Goal: Task Accomplishment & Management: Use online tool/utility

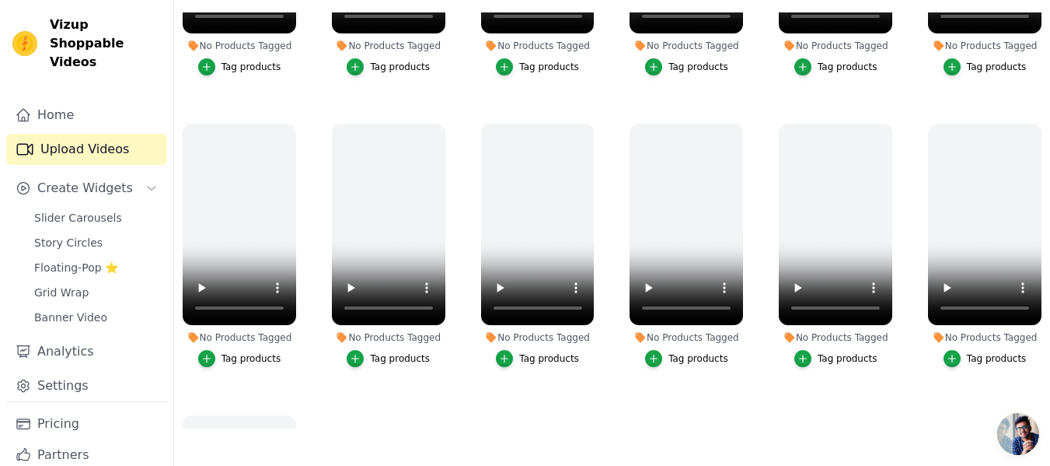
scroll to position [1038, 0]
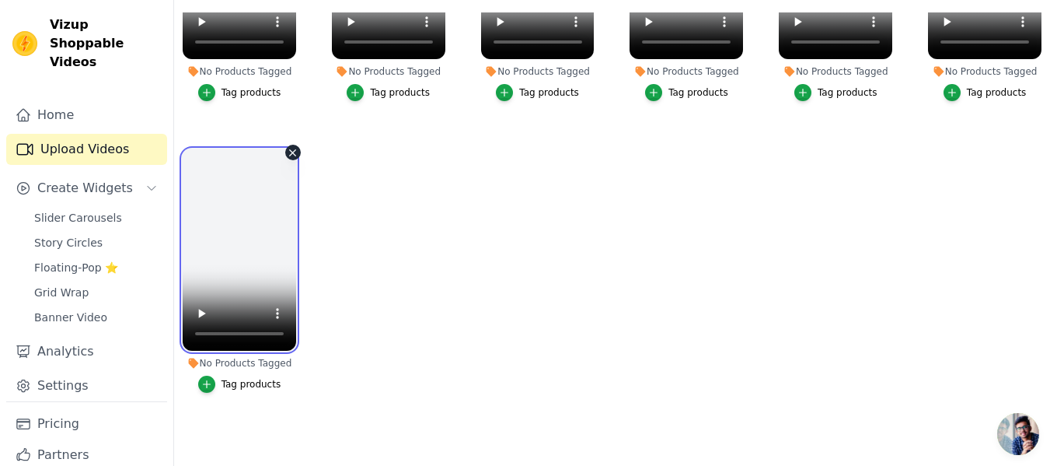
click at [230, 249] on video at bounding box center [239, 249] width 113 height 201
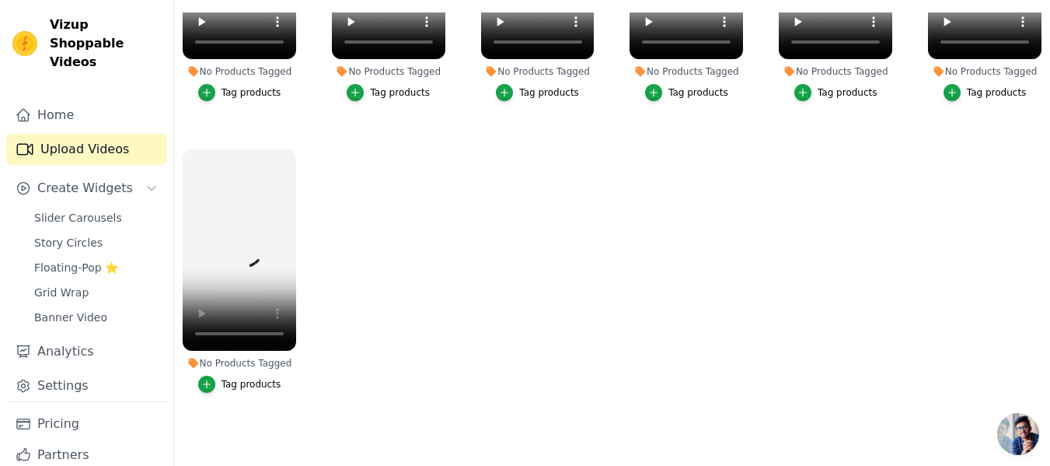
click at [402, 229] on ul "No Products Tagged Tag products No Products Tagged Tag products No Products Tag…" at bounding box center [612, 220] width 876 height 416
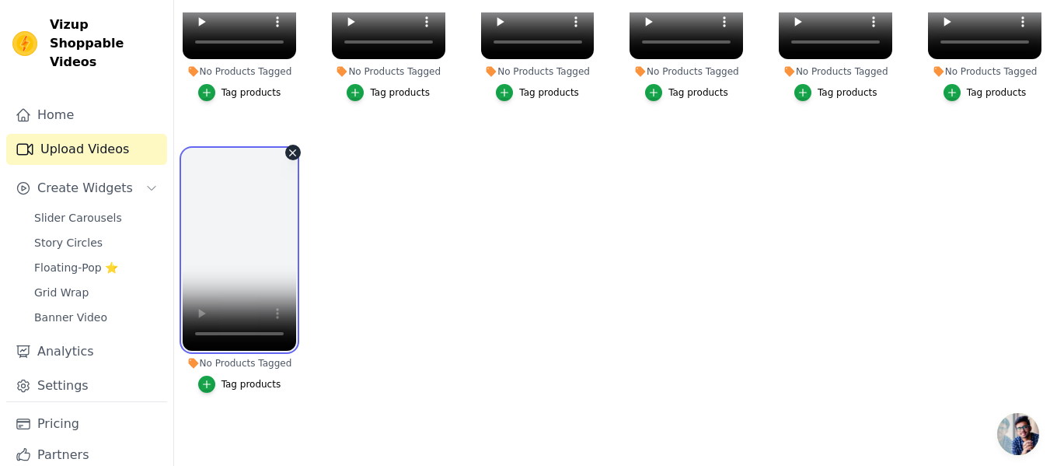
click at [223, 265] on video at bounding box center [239, 249] width 113 height 201
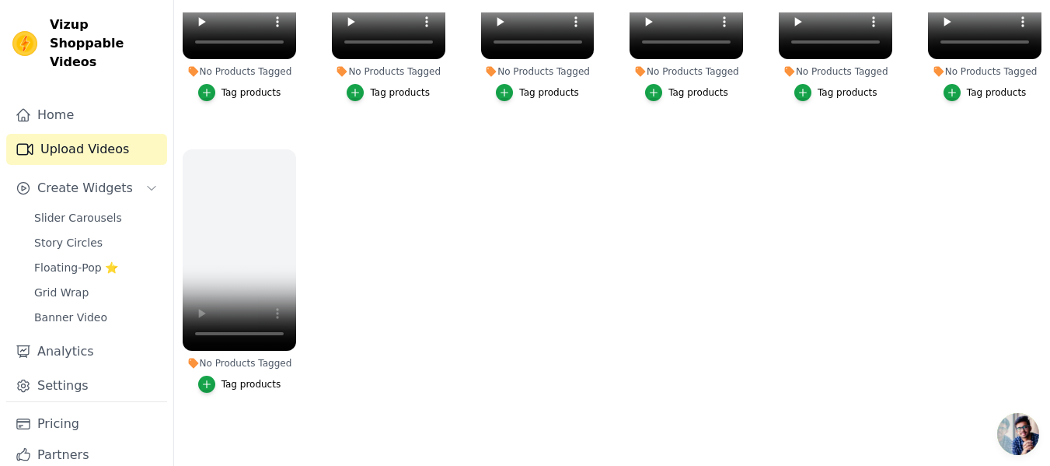
click at [542, 263] on ul "No Products Tagged Tag products No Products Tagged Tag products No Products Tag…" at bounding box center [612, 220] width 876 height 416
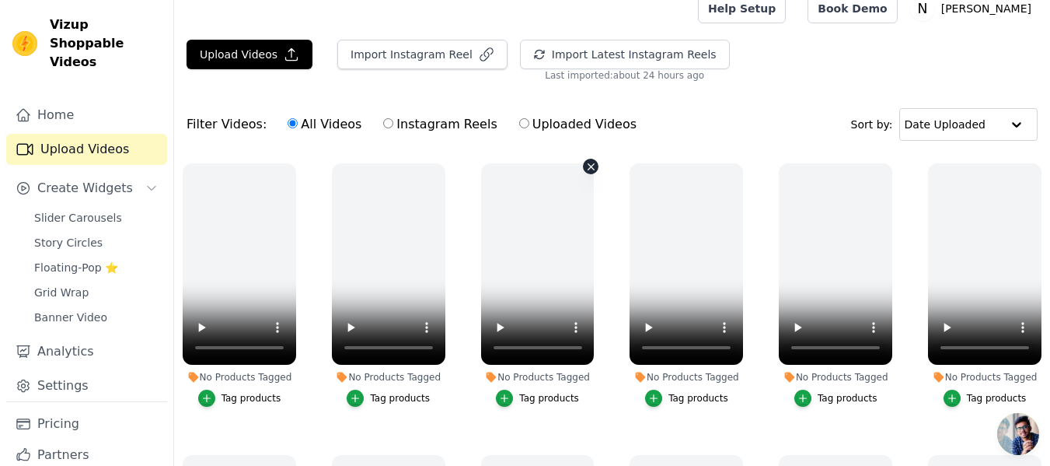
scroll to position [0, 0]
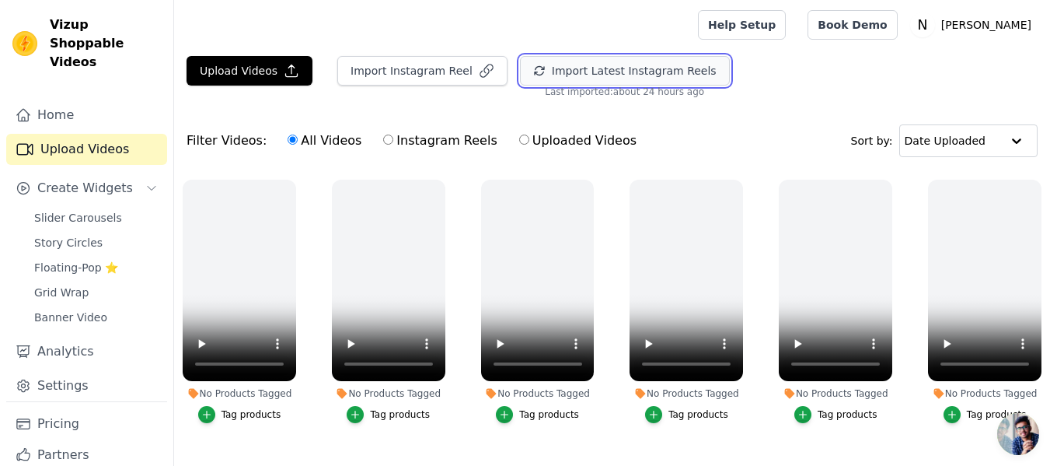
click at [559, 68] on button "Import Latest Instagram Reels" at bounding box center [625, 71] width 210 height 30
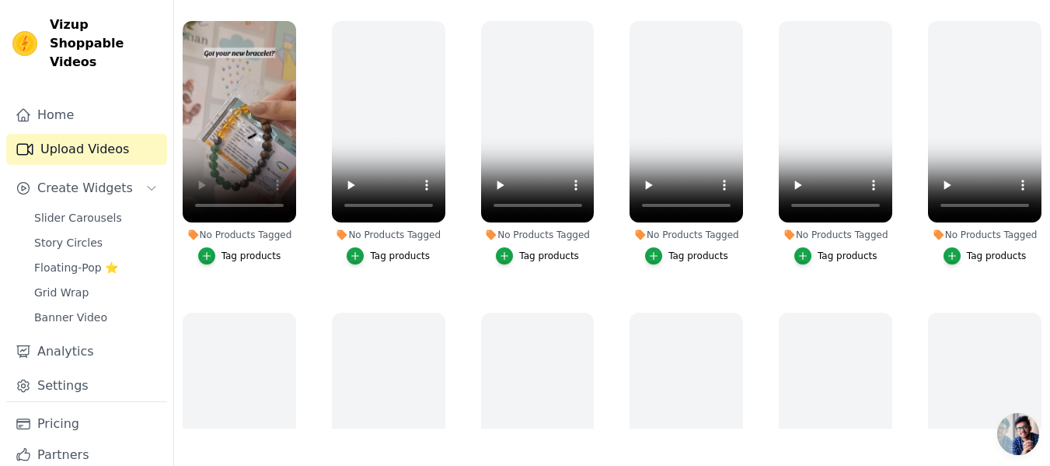
click at [305, 228] on ul "No Products Tagged Tag products No Products Tagged Tag products No Products Tag…" at bounding box center [612, 220] width 876 height 416
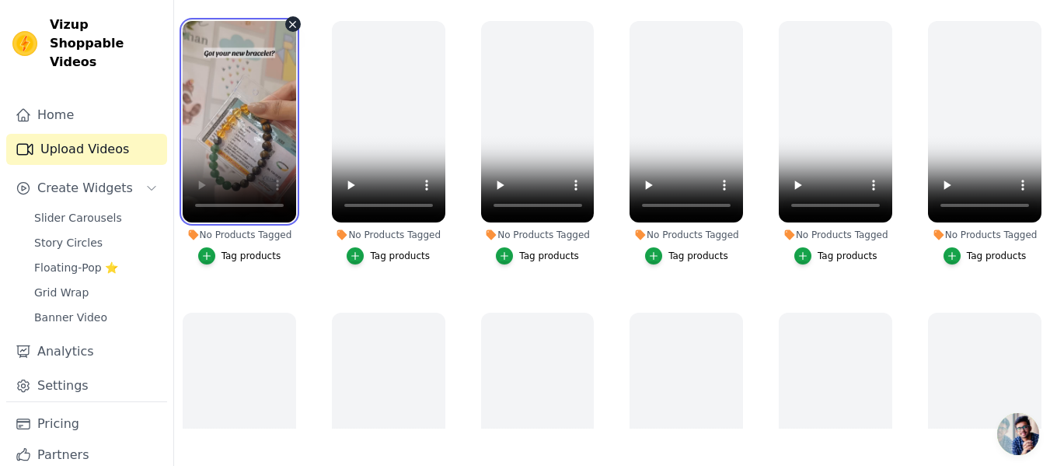
click at [224, 124] on video at bounding box center [239, 121] width 113 height 201
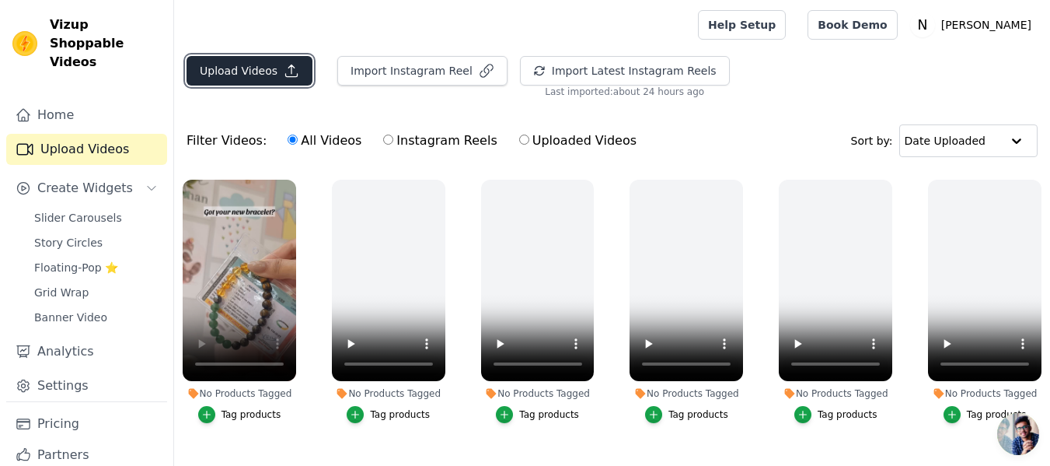
click at [261, 78] on button "Upload Videos" at bounding box center [250, 71] width 126 height 30
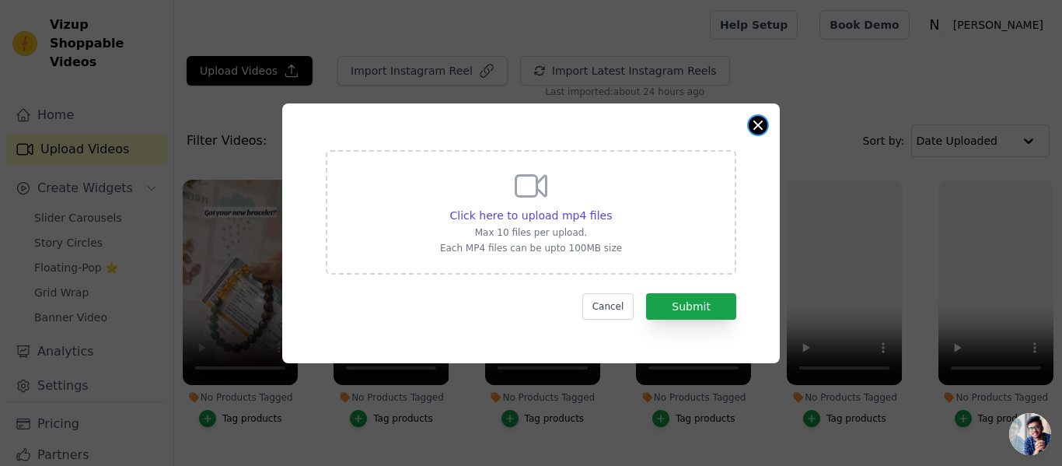
click at [761, 127] on button "Close modal" at bounding box center [757, 125] width 19 height 19
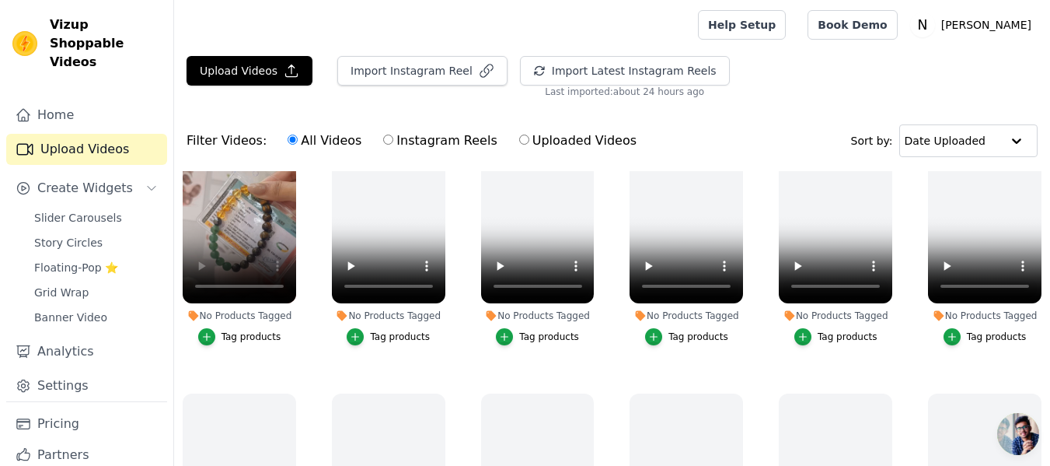
scroll to position [78, 0]
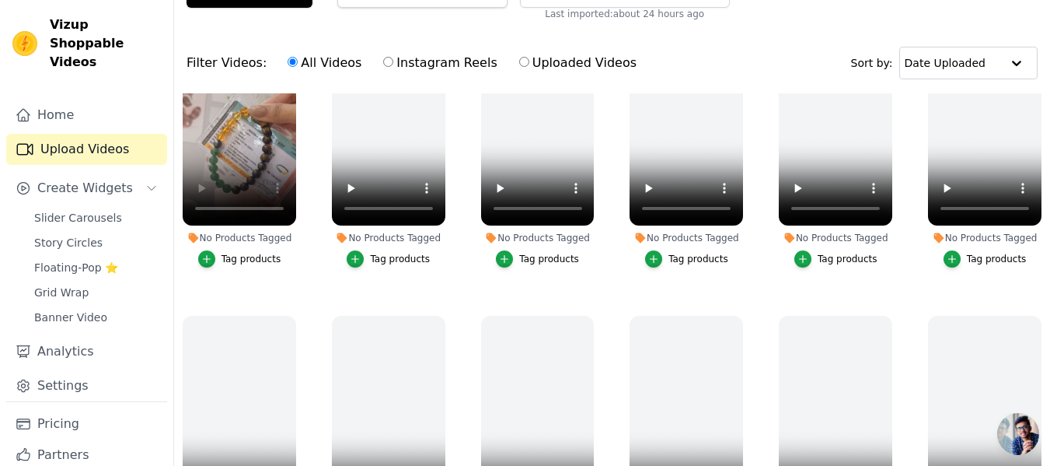
click at [254, 256] on div "Tag products" at bounding box center [251, 259] width 60 height 12
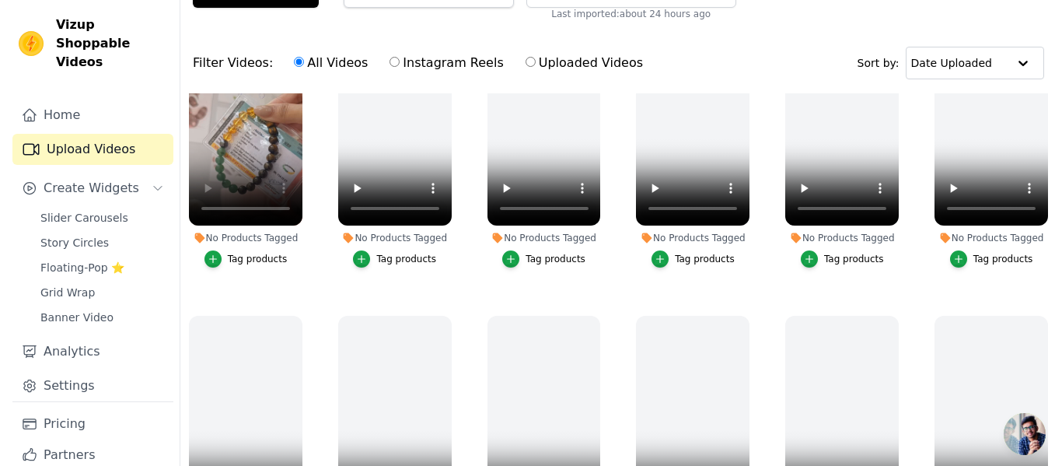
scroll to position [0, 0]
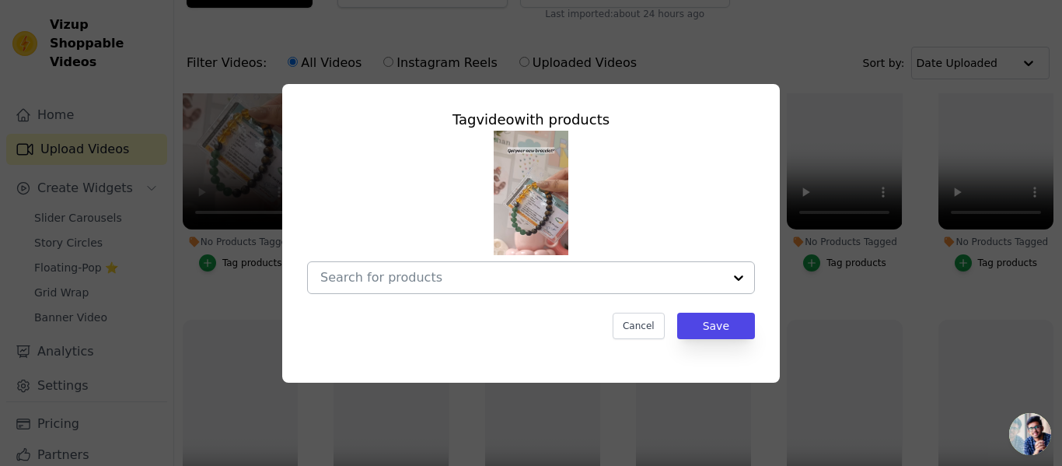
click at [418, 281] on input "No Products Tagged Tag video with products Cancel Save Tag products" at bounding box center [521, 277] width 403 height 15
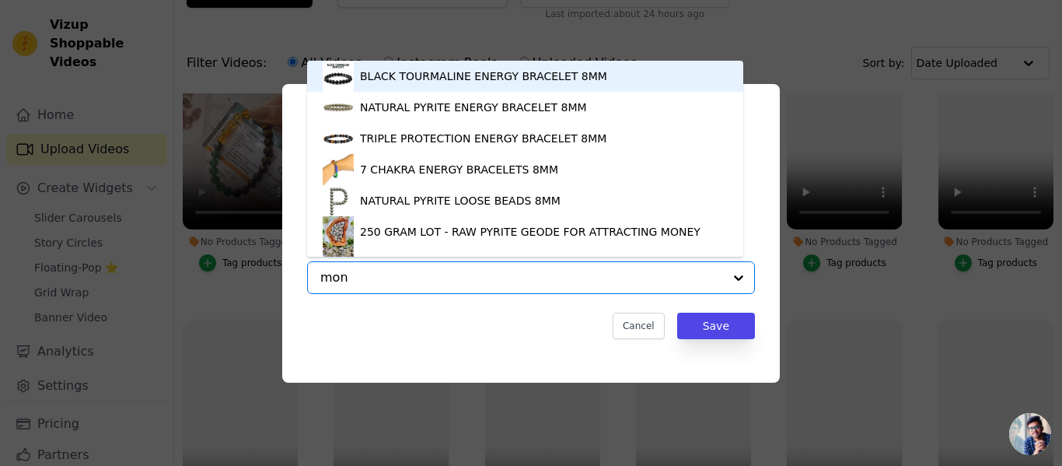
type input "mone"
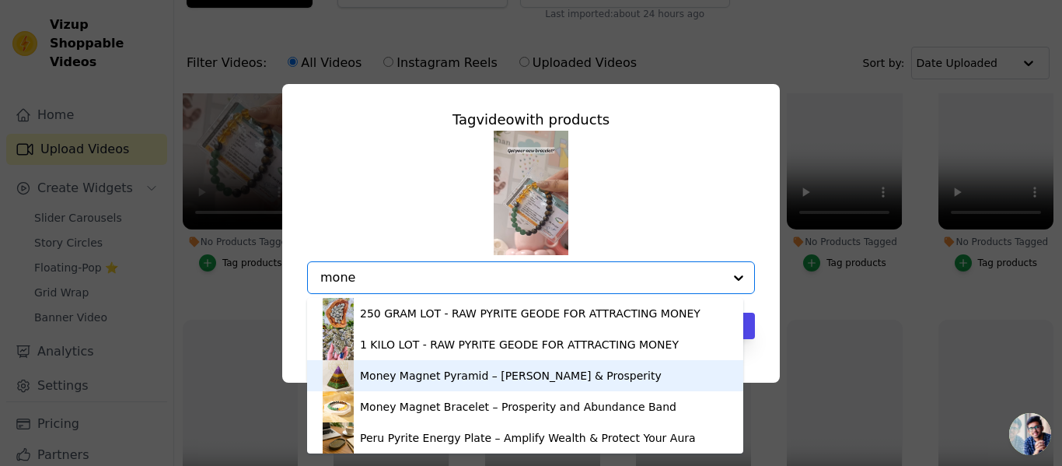
click at [471, 380] on div "Money Magnet Pyramid – [PERSON_NAME] & Prosperity" at bounding box center [511, 376] width 302 height 16
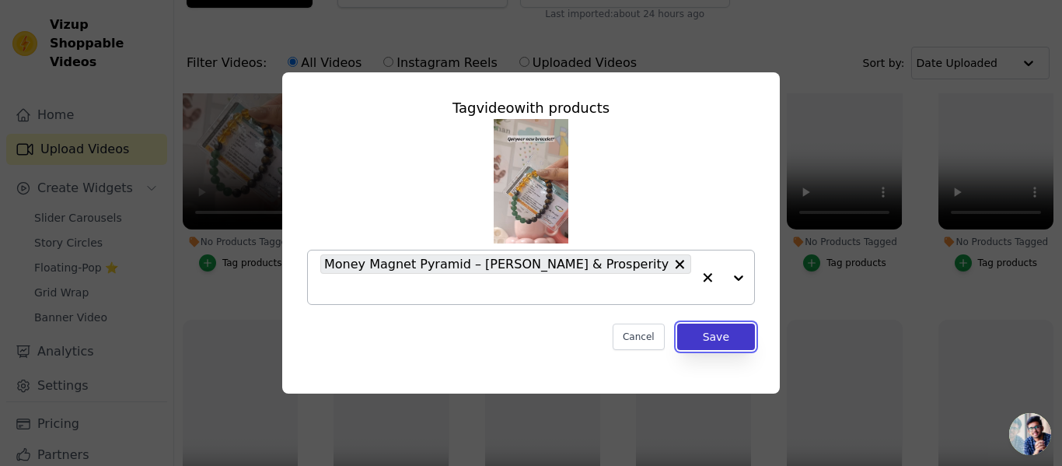
click at [709, 329] on button "Save" at bounding box center [716, 336] width 78 height 26
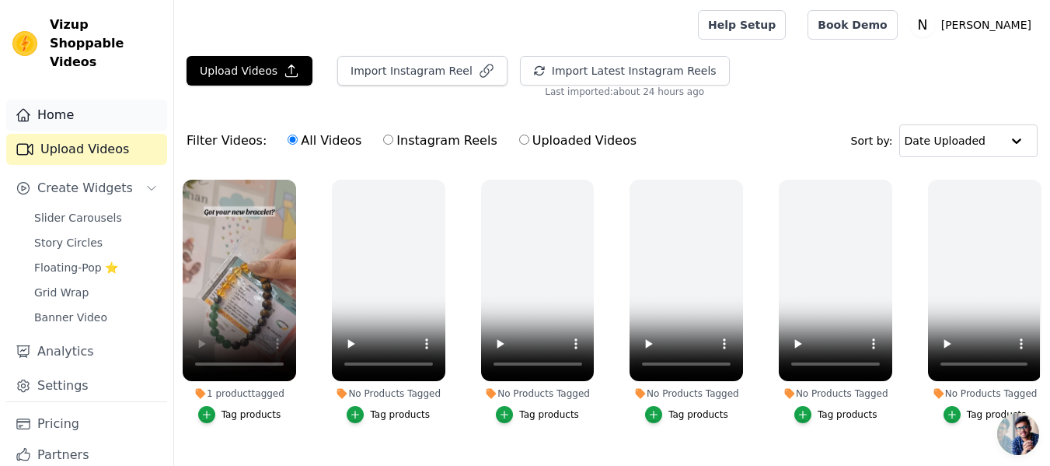
click at [69, 99] on link "Home" at bounding box center [86, 114] width 161 height 31
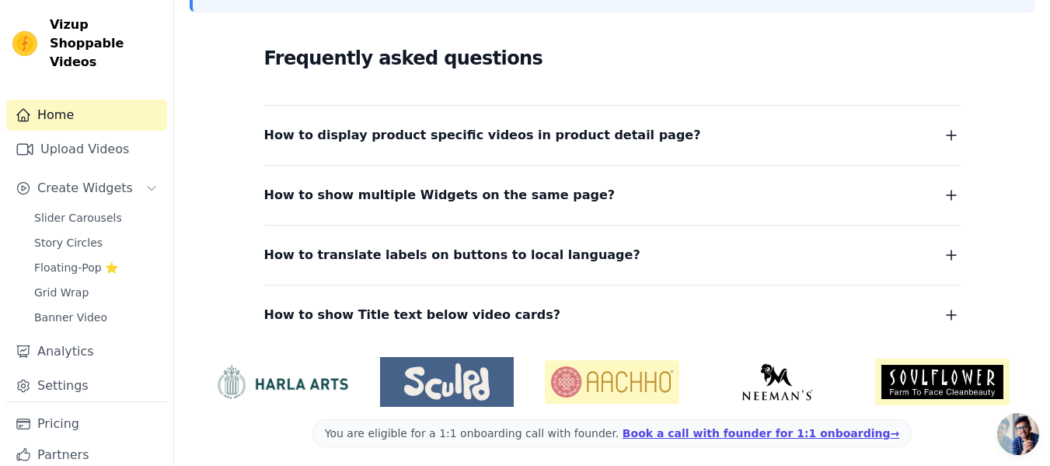
scroll to position [274, 0]
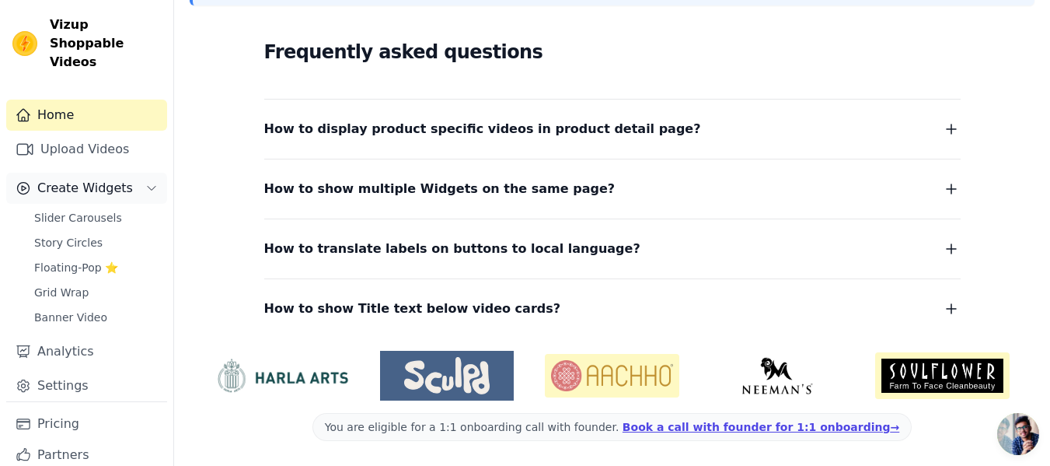
click at [86, 179] on span "Create Widgets" at bounding box center [85, 188] width 96 height 19
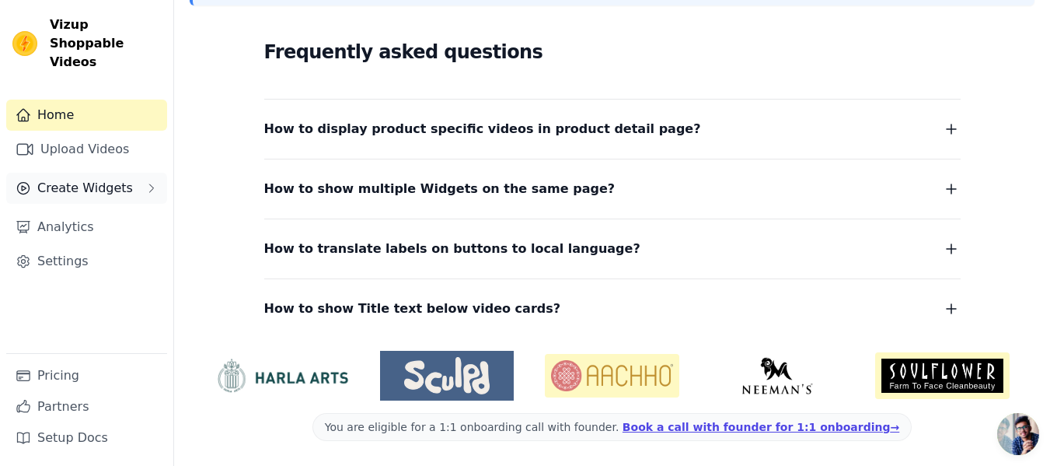
click at [86, 179] on span "Create Widgets" at bounding box center [85, 188] width 96 height 19
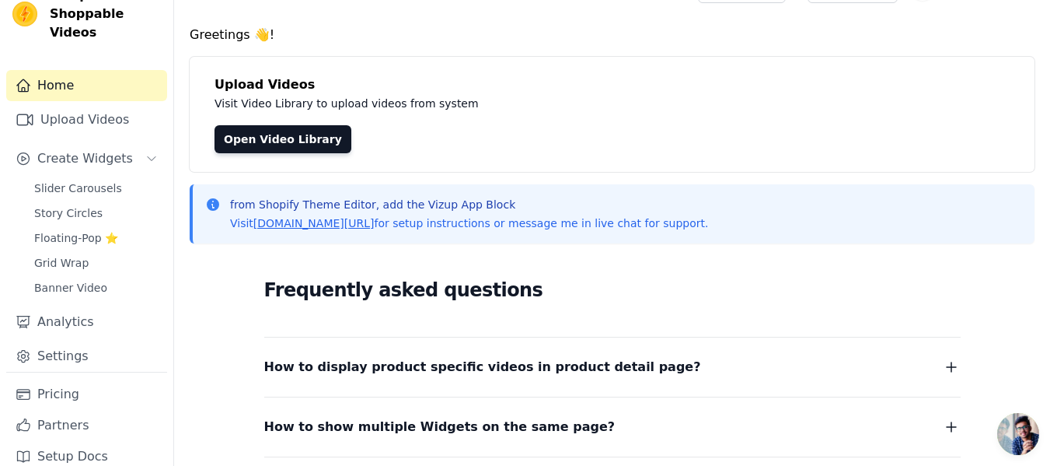
scroll to position [0, 0]
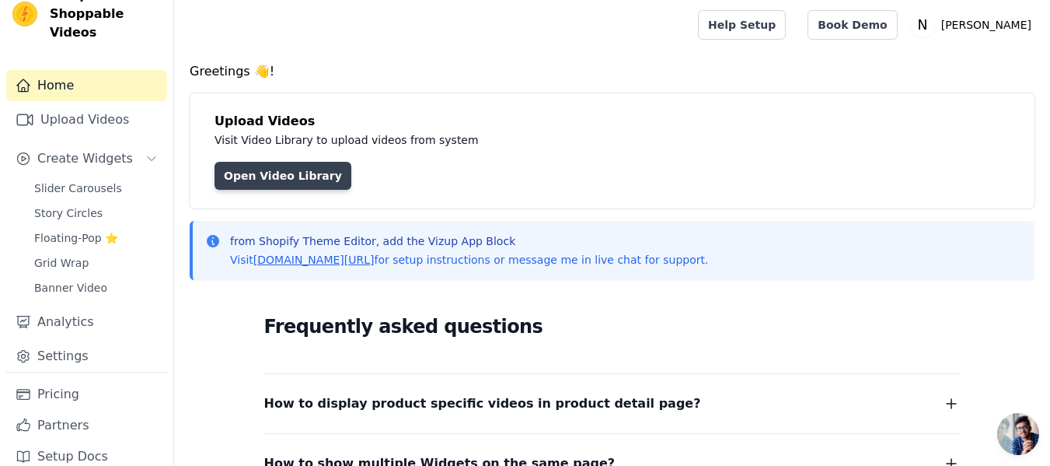
click at [276, 171] on link "Open Video Library" at bounding box center [282, 176] width 137 height 28
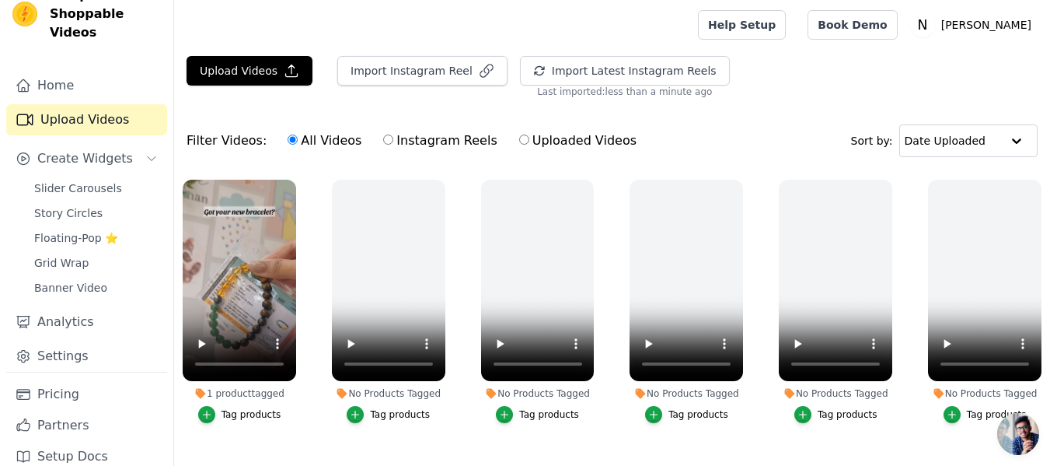
click at [1032, 435] on span "Open chat" at bounding box center [1018, 434] width 42 height 42
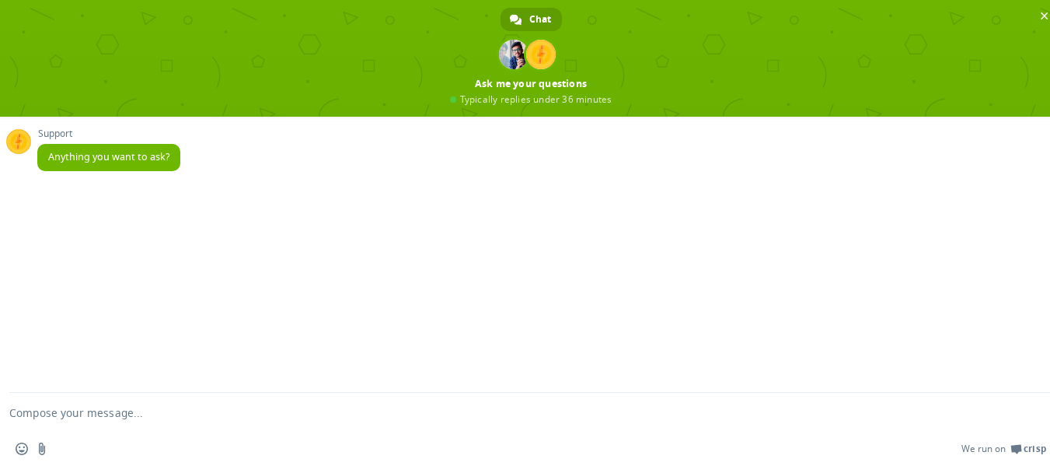
click at [61, 418] on textarea "Compose your message..." at bounding box center [512, 411] width 1006 height 39
type textarea "hello how can i get the link of uploaded video"
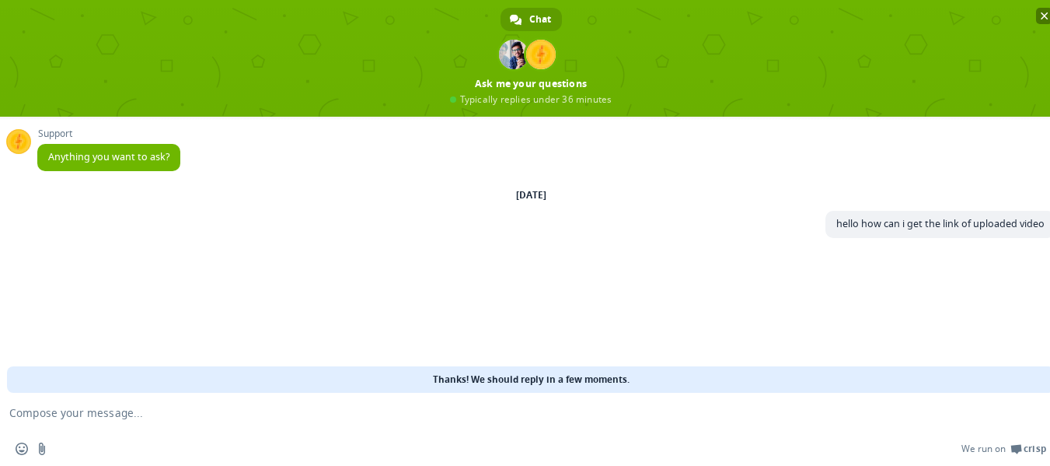
click at [1038, 13] on span "Close chat" at bounding box center [1044, 16] width 16 height 16
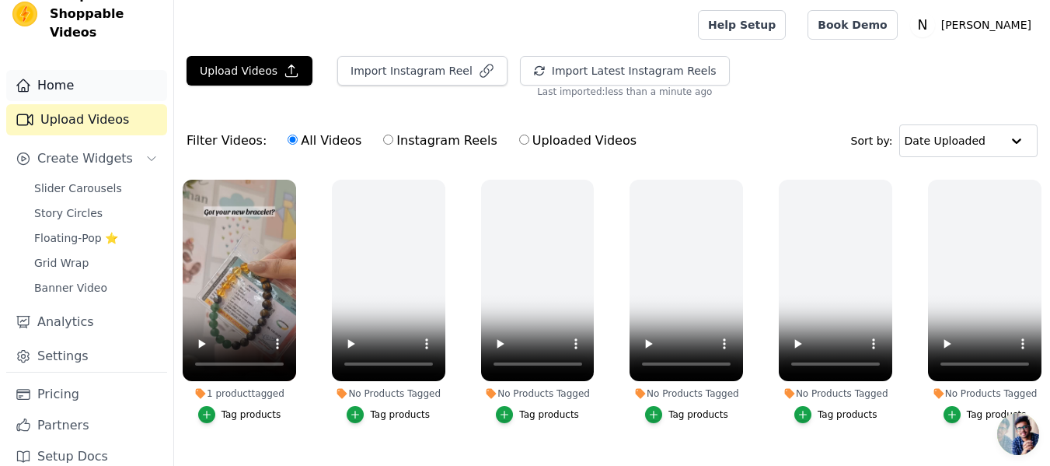
click at [82, 70] on link "Home" at bounding box center [86, 85] width 161 height 31
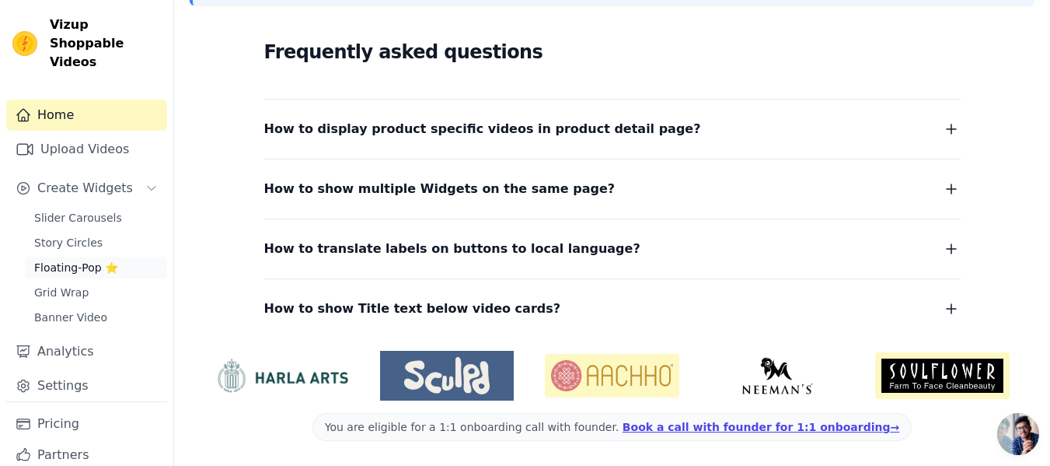
scroll to position [30, 0]
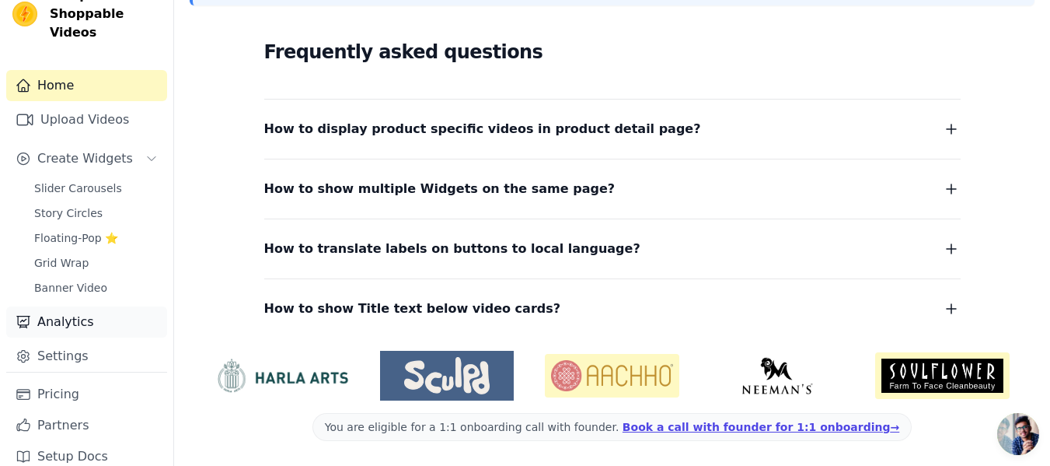
click at [49, 306] on link "Analytics" at bounding box center [86, 321] width 161 height 31
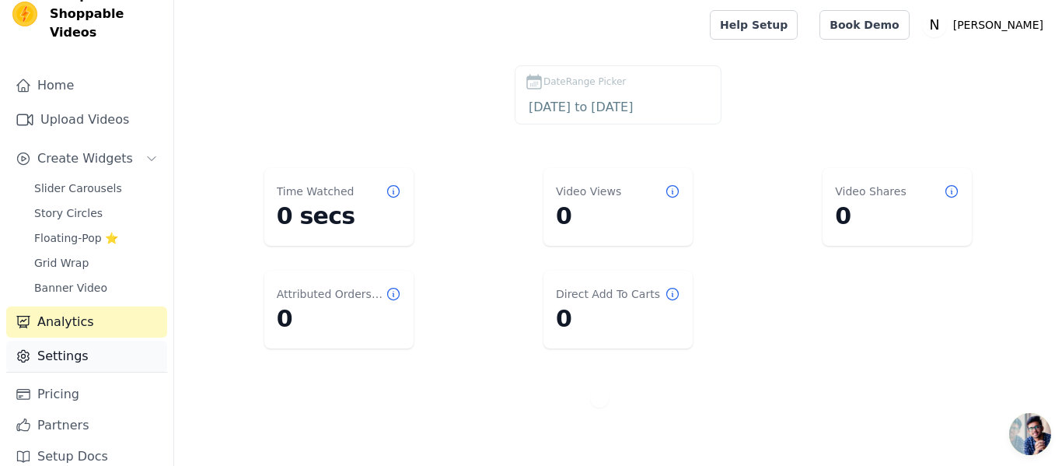
click at [84, 340] on link "Settings" at bounding box center [86, 355] width 161 height 31
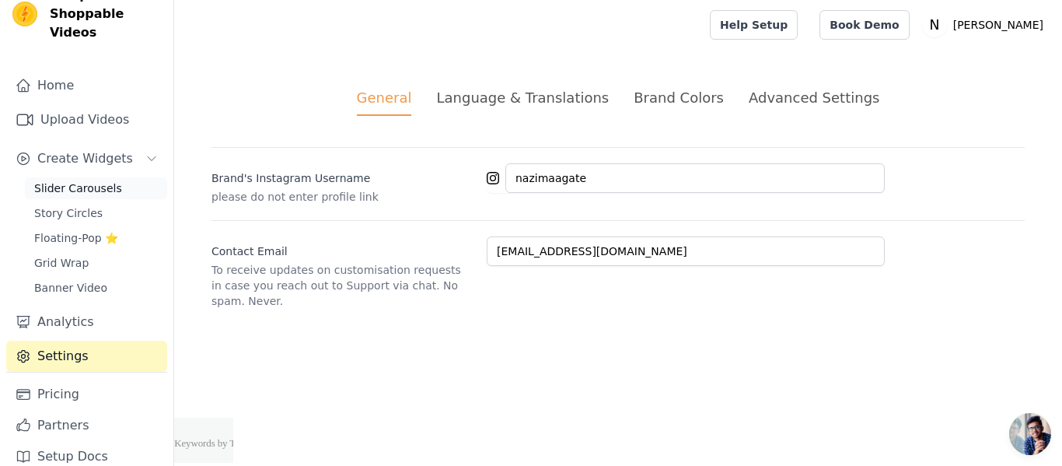
click at [64, 180] on span "Slider Carousels" at bounding box center [78, 188] width 88 height 16
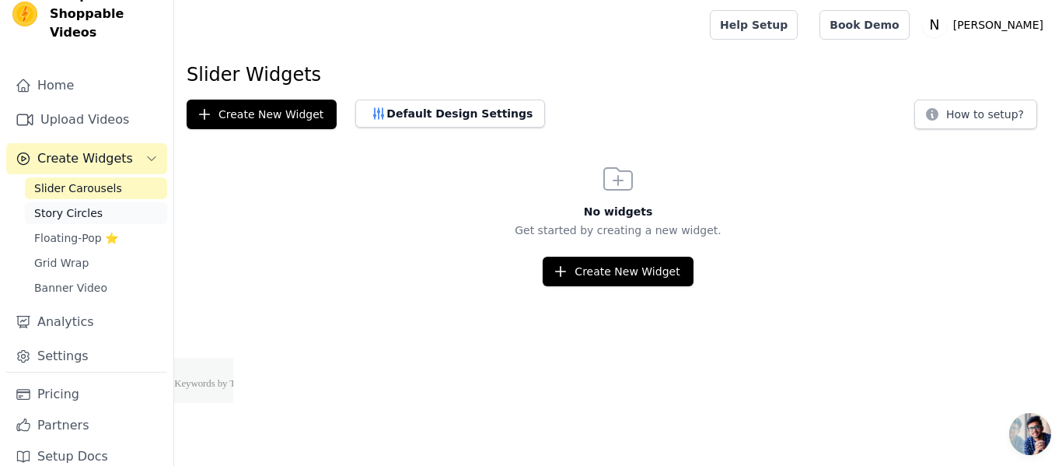
click at [59, 205] on span "Story Circles" at bounding box center [68, 213] width 68 height 16
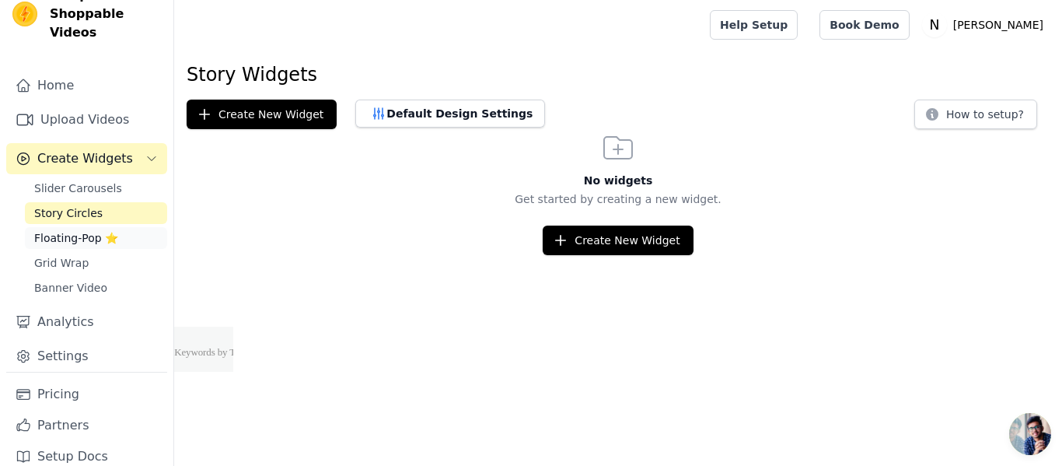
click at [61, 229] on link "Floating-Pop ⭐" at bounding box center [96, 238] width 142 height 22
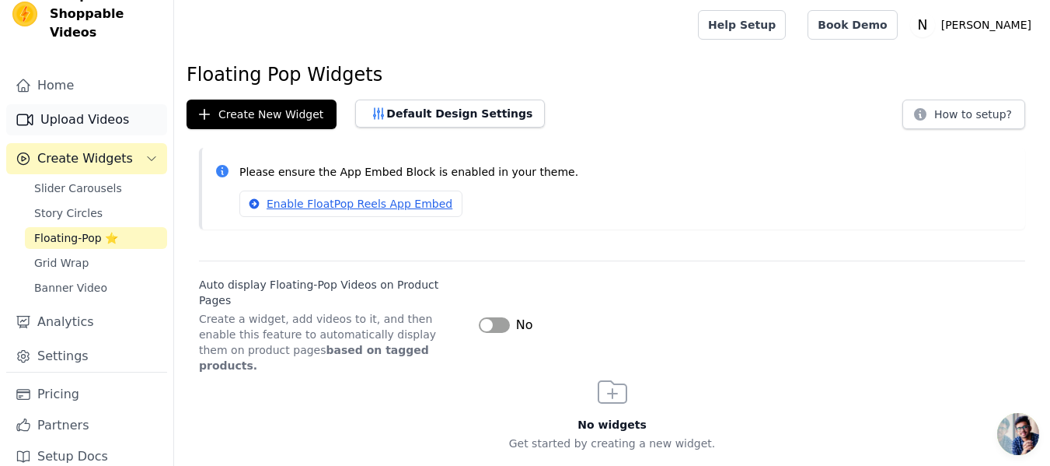
click at [61, 106] on link "Upload Videos" at bounding box center [86, 119] width 161 height 31
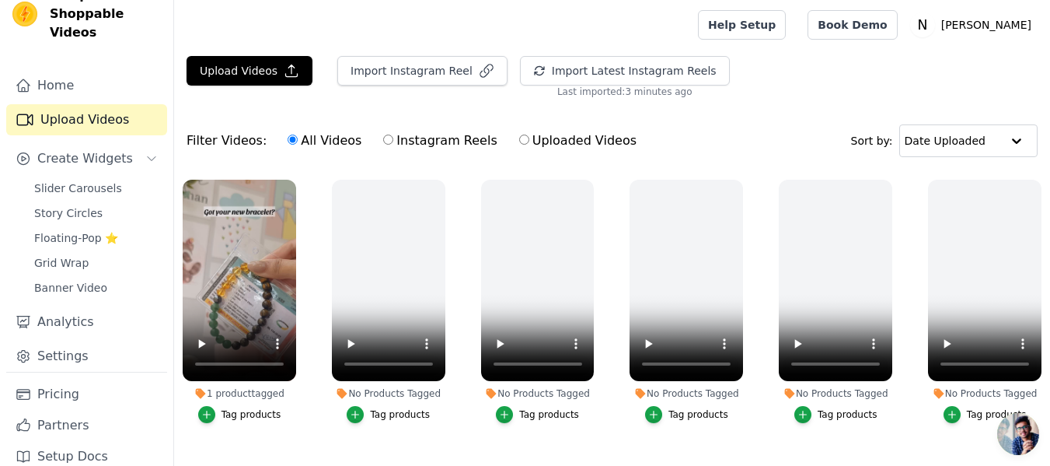
click at [711, 117] on div "Filter Videos: All Videos Instagram Reels Uploaded Videos Sort by: Date Uploaded" at bounding box center [612, 140] width 876 height 61
click at [1015, 431] on span "Open chat" at bounding box center [1018, 434] width 42 height 42
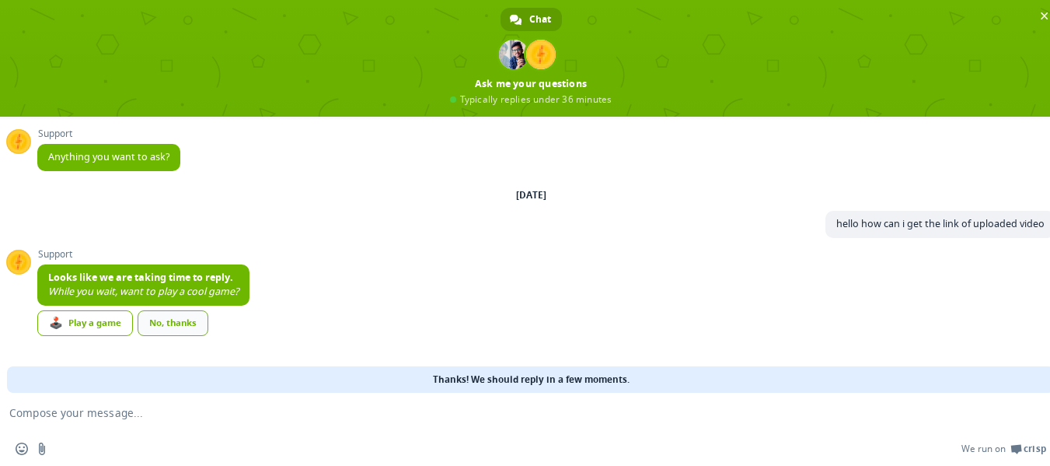
click at [159, 330] on link "No, thanks" at bounding box center [173, 323] width 71 height 26
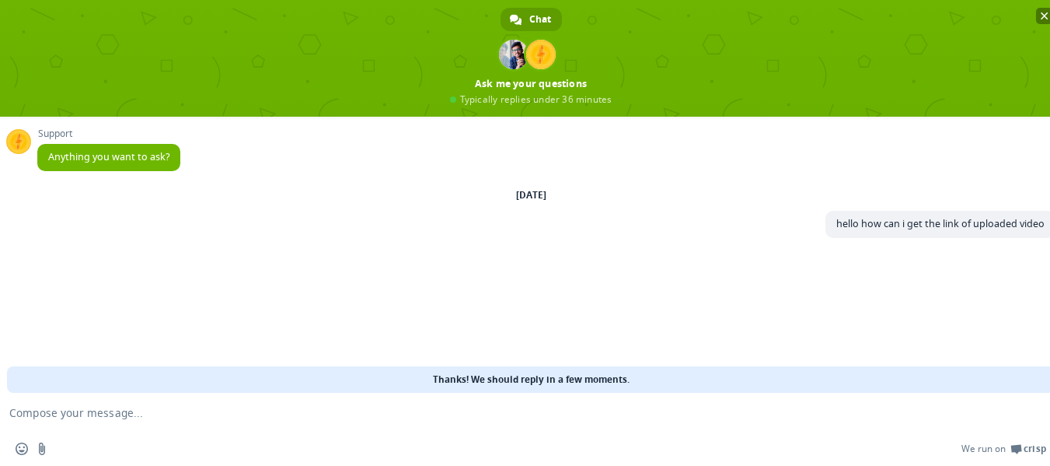
click at [1047, 12] on span "Close chat" at bounding box center [1045, 16] width 8 height 10
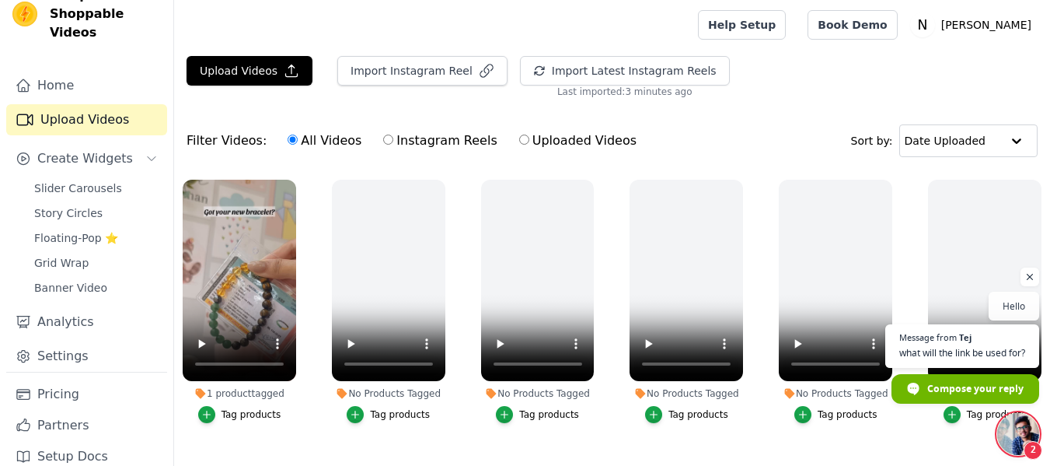
click at [1027, 423] on span "Open chat" at bounding box center [1018, 434] width 42 height 42
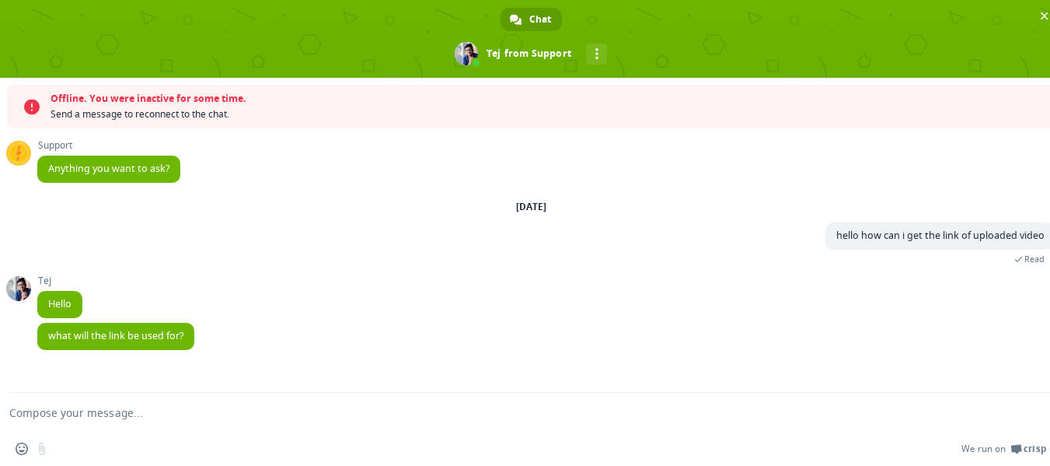
click at [163, 419] on textarea "Compose your message..." at bounding box center [512, 411] width 1006 height 39
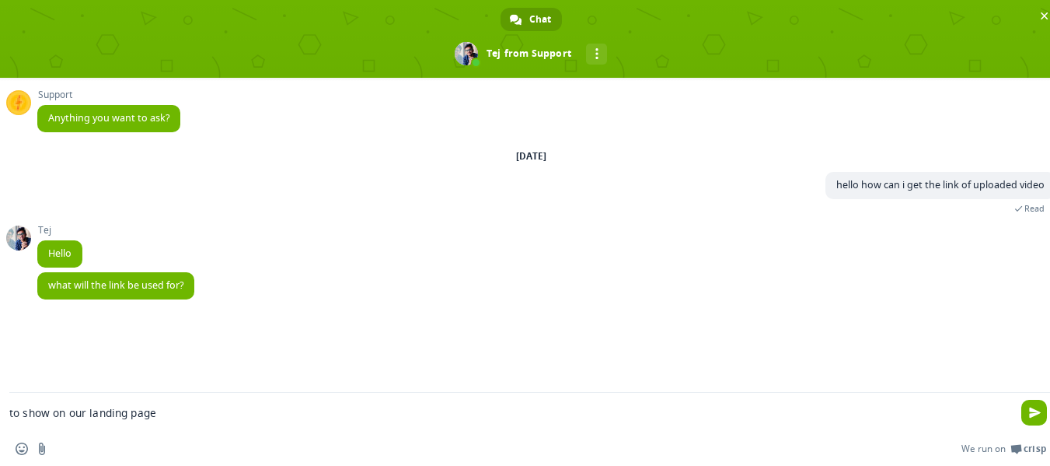
type textarea "to show on our landing page"
